Goal: Task Accomplishment & Management: Use online tool/utility

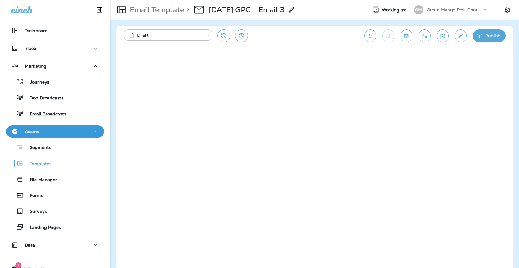
scroll to position [25, 0]
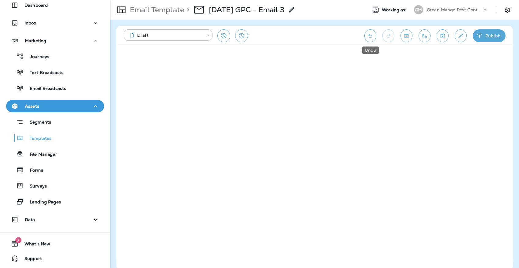
click at [368, 37] on icon "Undo" at bounding box center [370, 36] width 6 height 6
click at [363, 33] on div "**********" at bounding box center [314, 36] width 396 height 20
click at [367, 33] on icon "Undo" at bounding box center [370, 36] width 6 height 6
click at [443, 36] on icon "Save" at bounding box center [442, 36] width 6 height 6
click at [446, 37] on button "Save" at bounding box center [442, 35] width 12 height 13
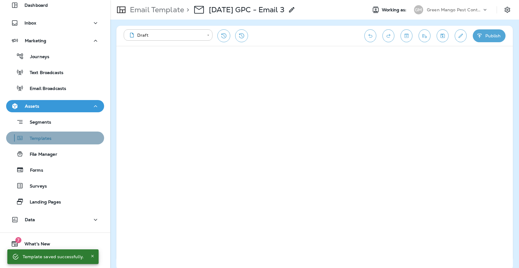
click at [87, 138] on div "Templates" at bounding box center [55, 137] width 93 height 9
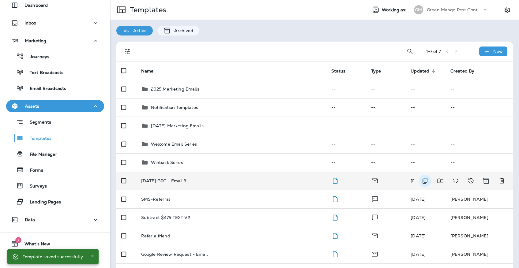
click at [425, 178] on icon "Duplicate" at bounding box center [424, 181] width 5 height 6
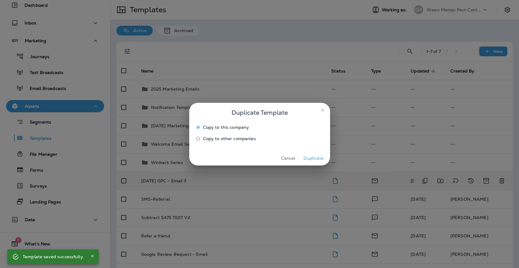
click at [243, 141] on label "Copy to other companies" at bounding box center [255, 139] width 125 height 10
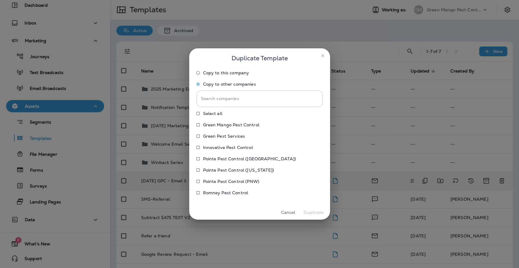
click at [234, 128] on label "Green Mango Pest Control" at bounding box center [255, 125] width 125 height 10
click at [234, 140] on label "Green Pest Services" at bounding box center [255, 136] width 125 height 10
click at [234, 146] on p "Innovative Pest Control" at bounding box center [228, 147] width 50 height 5
click at [234, 159] on p "Pointe Pest Control ([GEOGRAPHIC_DATA])" at bounding box center [249, 158] width 93 height 5
click at [234, 162] on label "Pointe Pest Control ([GEOGRAPHIC_DATA])" at bounding box center [255, 159] width 125 height 10
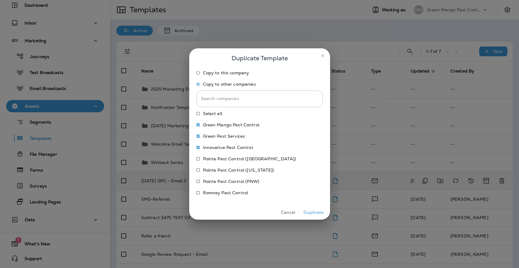
click at [232, 164] on div "Select all Green Mango Pest Control Green Pest Services Innovative Pest Control…" at bounding box center [259, 154] width 126 height 91
click at [232, 161] on p "Pointe Pest Control ([GEOGRAPHIC_DATA])" at bounding box center [249, 158] width 93 height 5
click at [232, 168] on p "Pointe Pest Control ([US_STATE])" at bounding box center [238, 170] width 71 height 5
click at [232, 179] on p "Pointe Pest Control (PNW)" at bounding box center [231, 181] width 57 height 5
click at [306, 210] on button "Duplicate" at bounding box center [313, 212] width 23 height 9
